Goal: Understand site structure: Understand site structure

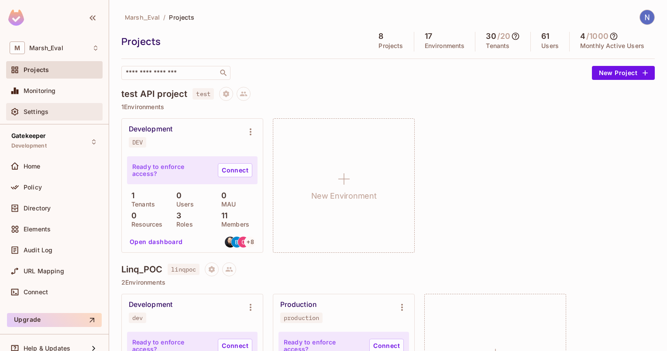
click at [74, 110] on div "Settings" at bounding box center [61, 111] width 75 height 7
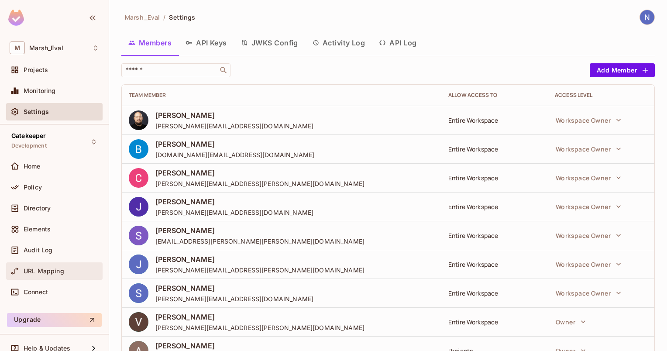
scroll to position [10, 0]
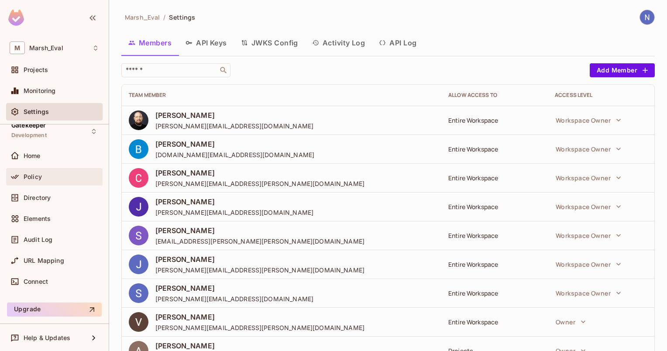
click at [29, 175] on span "Policy" at bounding box center [33, 176] width 18 height 7
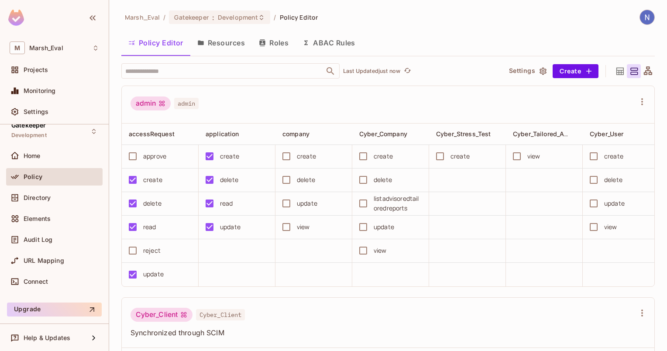
click at [538, 72] on icon "button" at bounding box center [542, 71] width 9 height 9
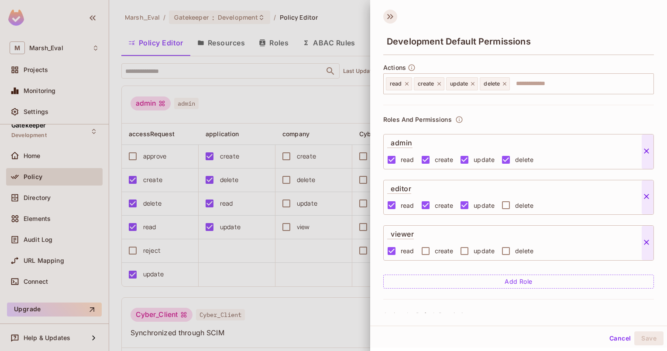
click at [390, 17] on icon at bounding box center [390, 17] width 14 height 14
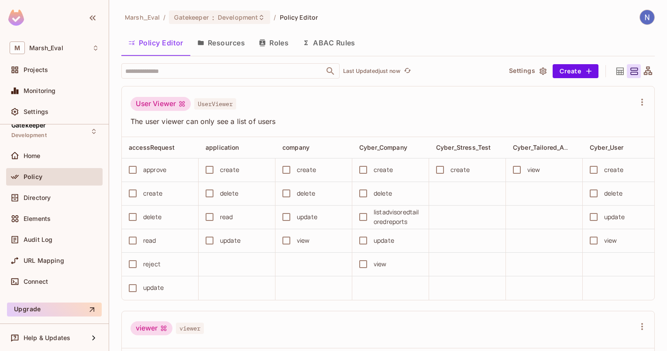
scroll to position [1307, 0]
click at [51, 279] on div "Connect" at bounding box center [61, 281] width 75 height 7
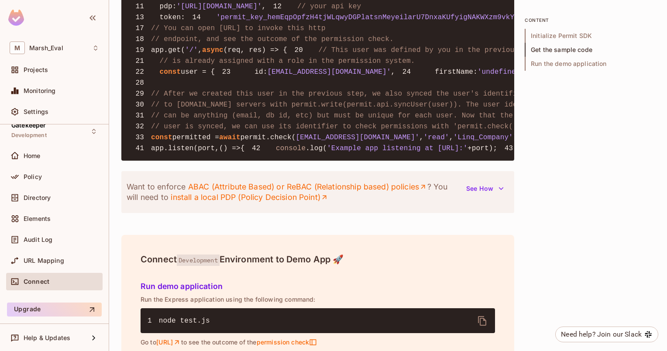
scroll to position [1092, 0]
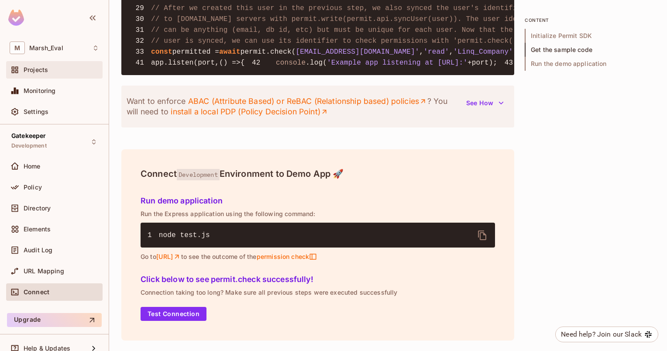
click at [70, 72] on div "Projects" at bounding box center [61, 69] width 75 height 7
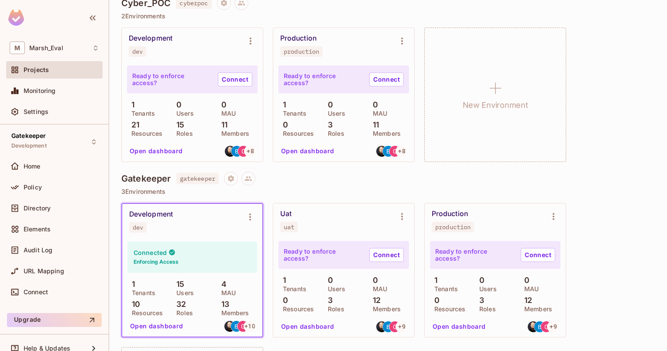
scroll to position [445, 0]
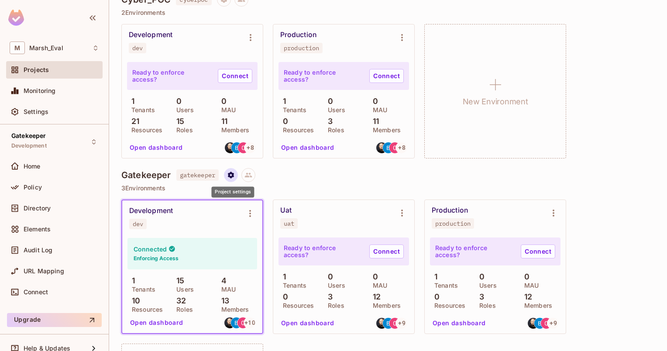
click at [238, 173] on button "Project settings" at bounding box center [231, 175] width 14 height 14
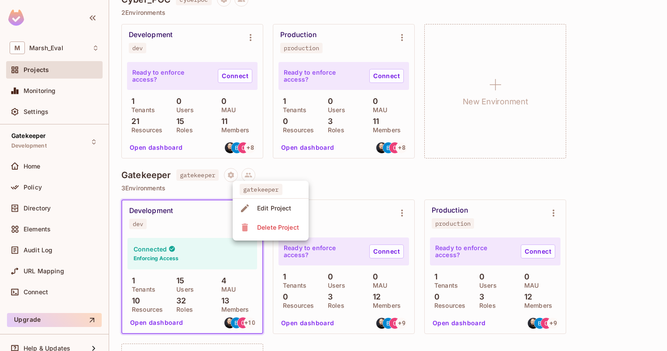
click at [170, 321] on div at bounding box center [333, 175] width 667 height 351
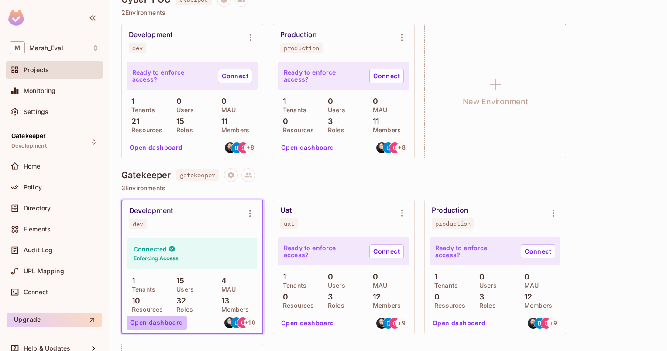
click at [170, 321] on button "Open dashboard" at bounding box center [157, 322] width 60 height 14
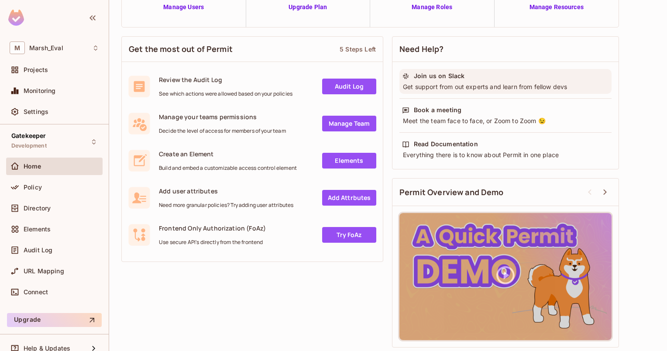
scroll to position [97, 0]
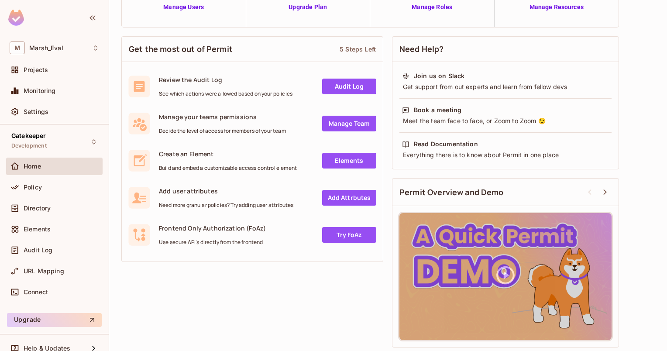
click at [623, 258] on div "Get the most out of Permit 5 Steps Left Review the Audit Log See which actions …" at bounding box center [387, 192] width 533 height 320
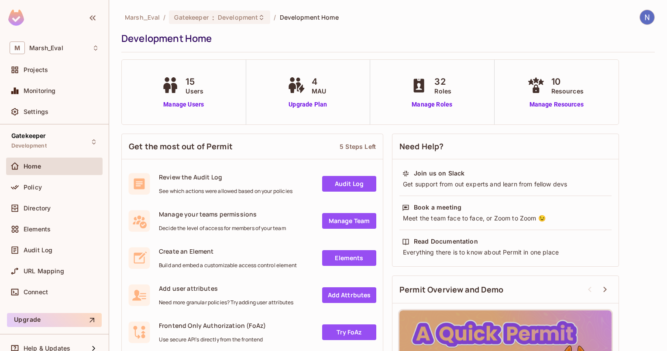
scroll to position [1, 0]
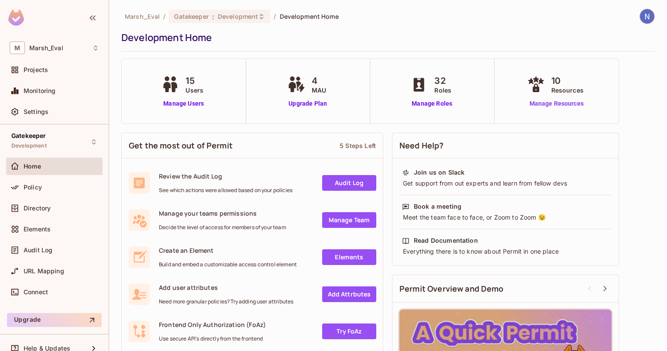
click at [564, 100] on link "Manage Resources" at bounding box center [556, 103] width 63 height 9
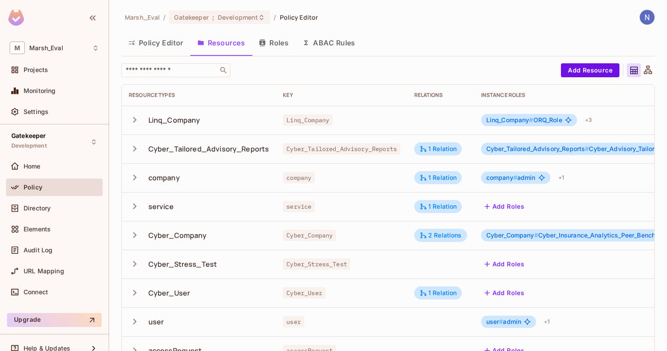
click at [277, 44] on button "Roles" at bounding box center [274, 43] width 44 height 22
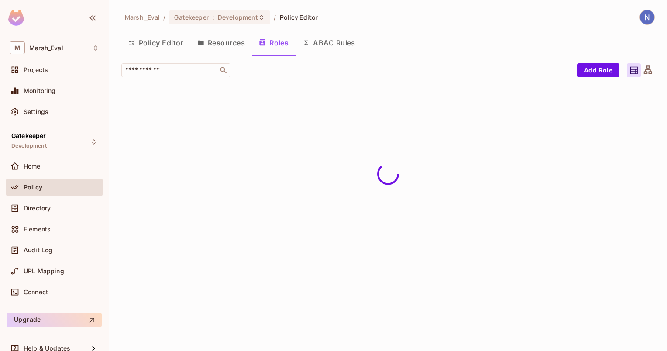
click at [168, 36] on button "Policy Editor" at bounding box center [155, 43] width 69 height 22
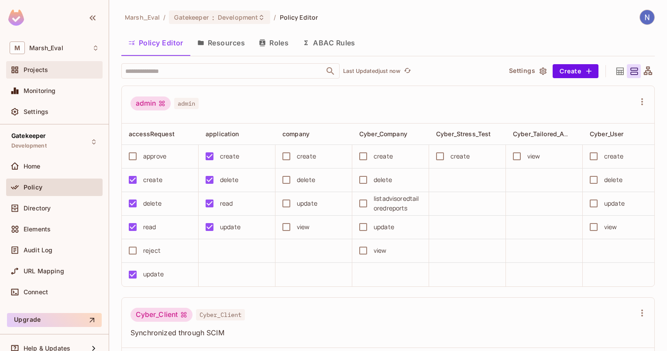
click at [61, 74] on div "Projects" at bounding box center [54, 70] width 89 height 10
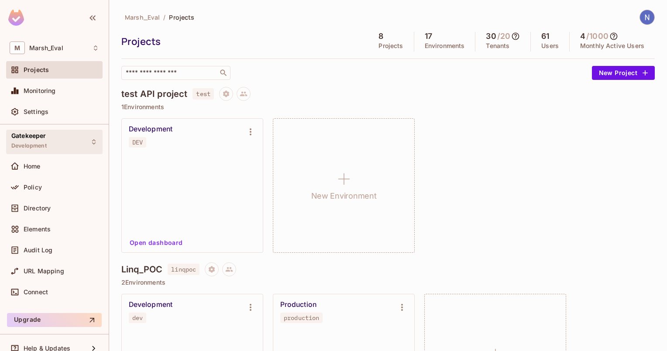
click at [63, 136] on div "Gatekeeper Development" at bounding box center [54, 142] width 96 height 24
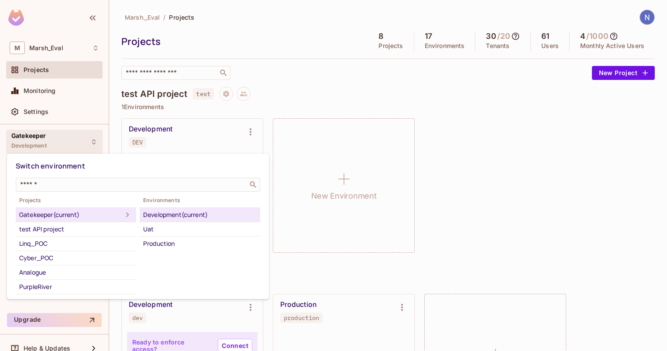
click at [63, 136] on div at bounding box center [333, 175] width 667 height 351
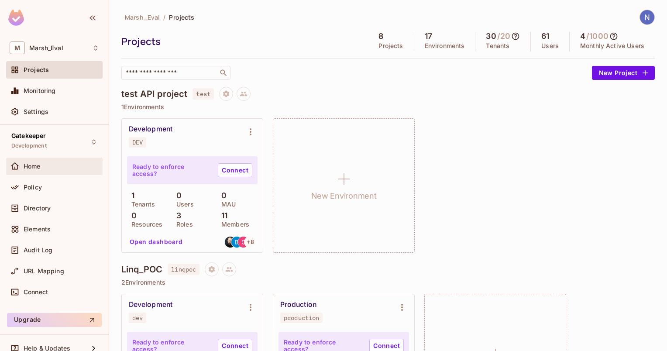
click at [61, 166] on div "Home" at bounding box center [61, 166] width 75 height 7
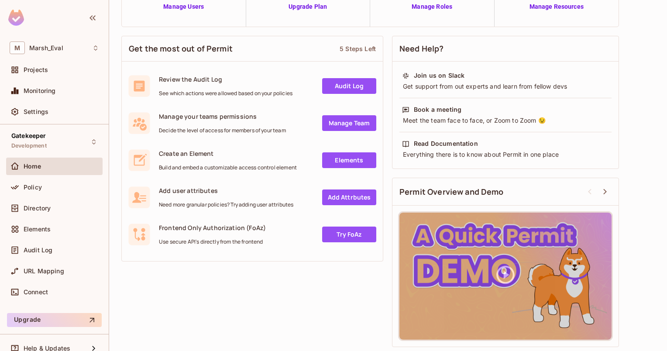
scroll to position [97, 0]
